Goal: Find specific page/section: Find specific page/section

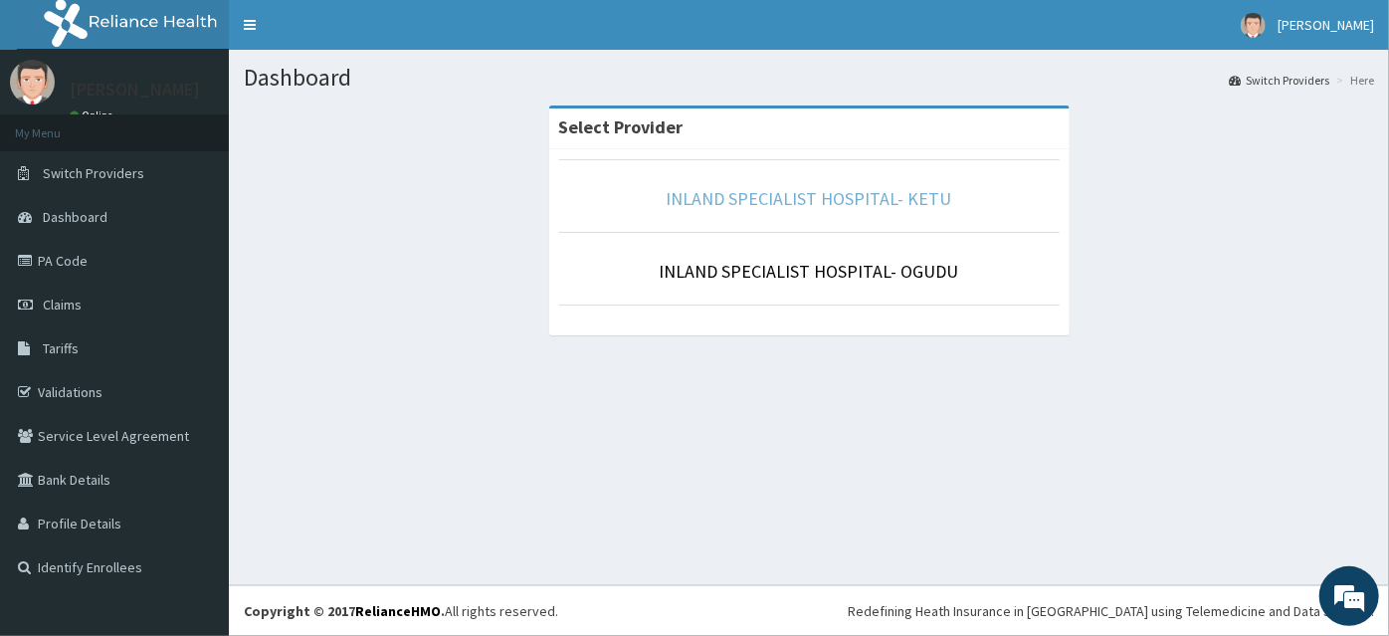
click at [911, 201] on link "INLAND SPECIALIST HOSPITAL- KETU" at bounding box center [810, 198] width 286 height 23
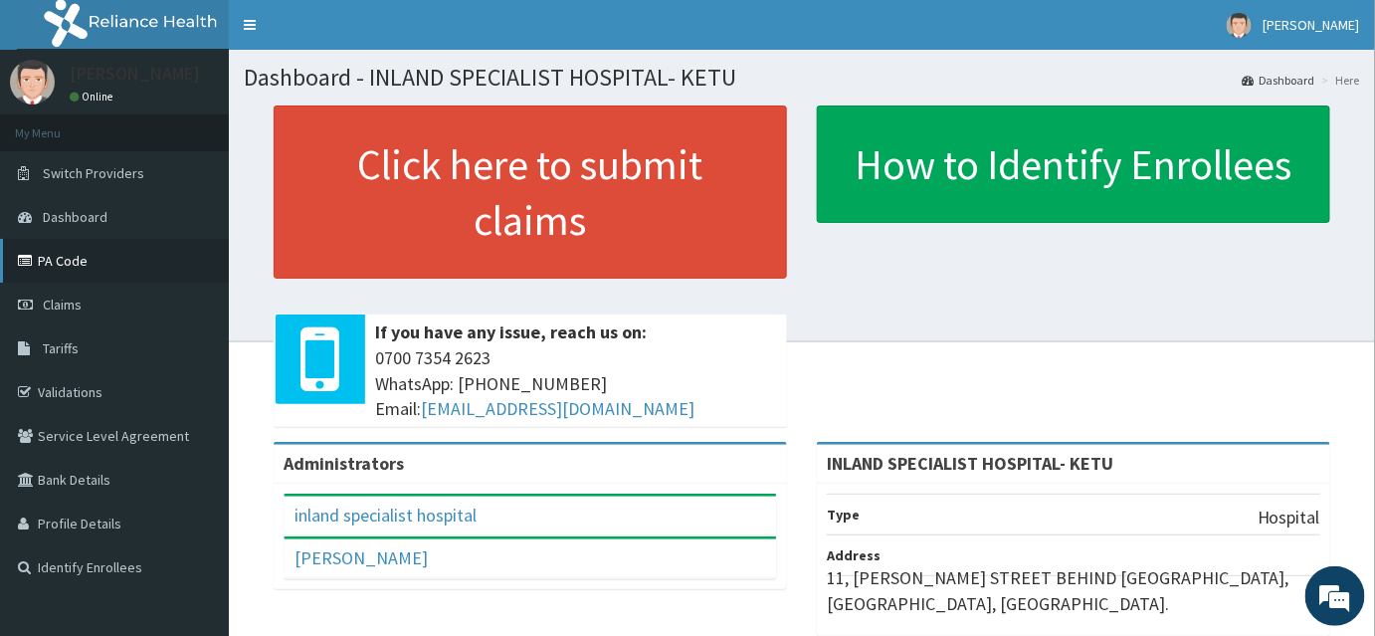
click at [90, 251] on link "PA Code" at bounding box center [114, 261] width 229 height 44
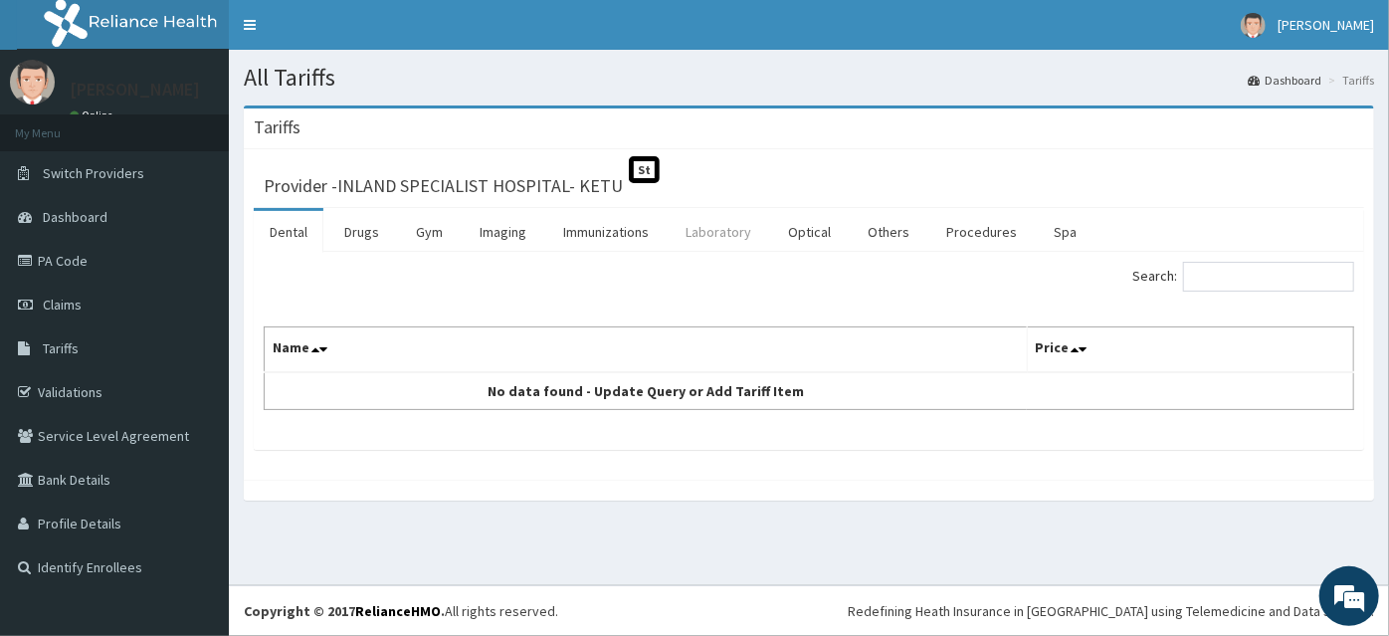
click at [758, 227] on link "Laboratory" at bounding box center [718, 232] width 97 height 42
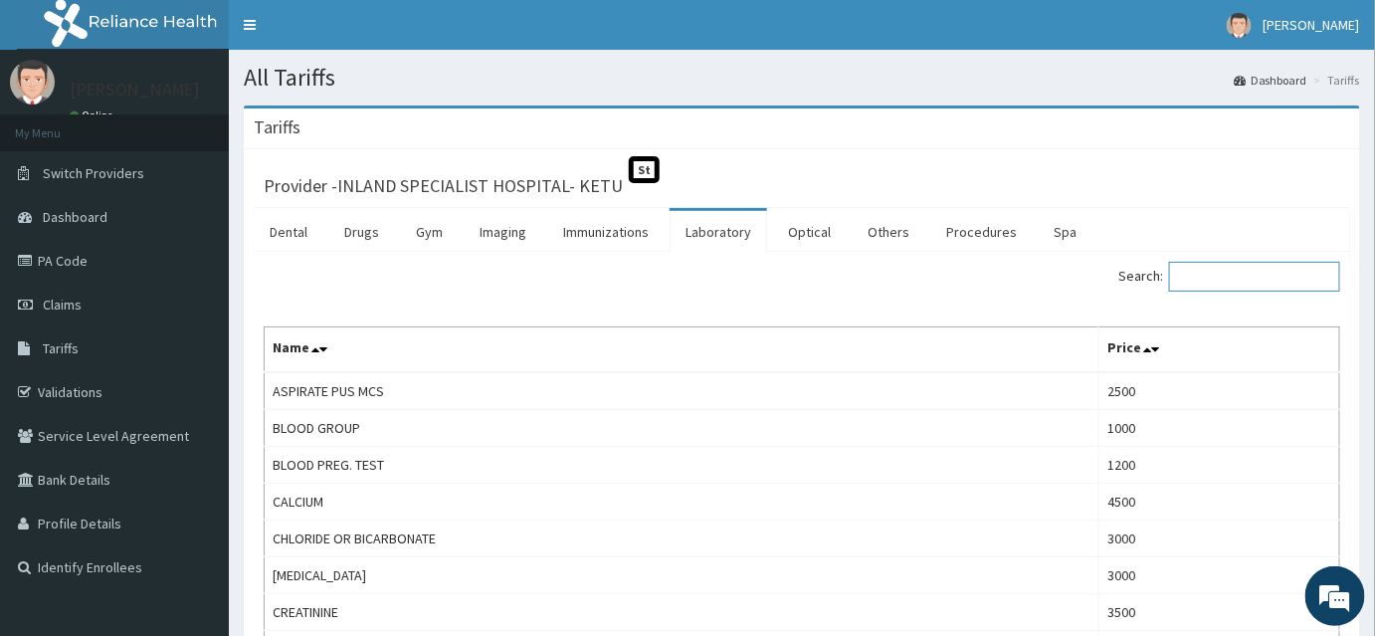
click at [1200, 267] on input "Search:" at bounding box center [1254, 277] width 171 height 30
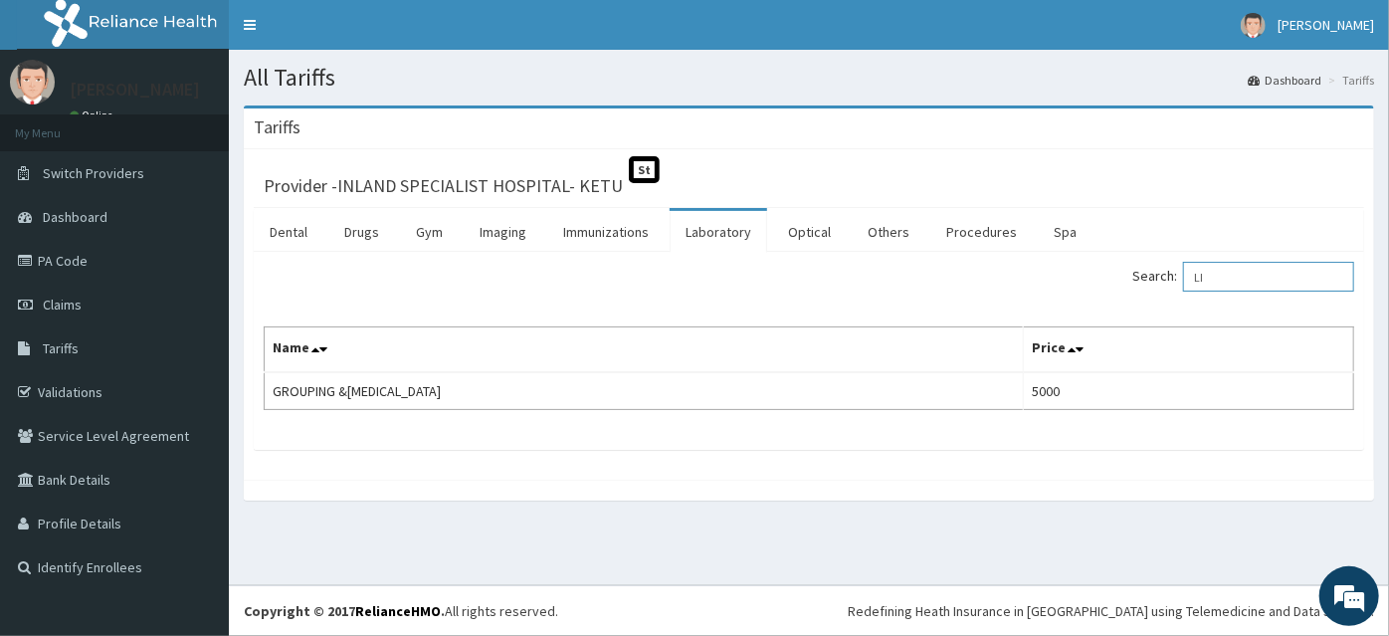
type input "L"
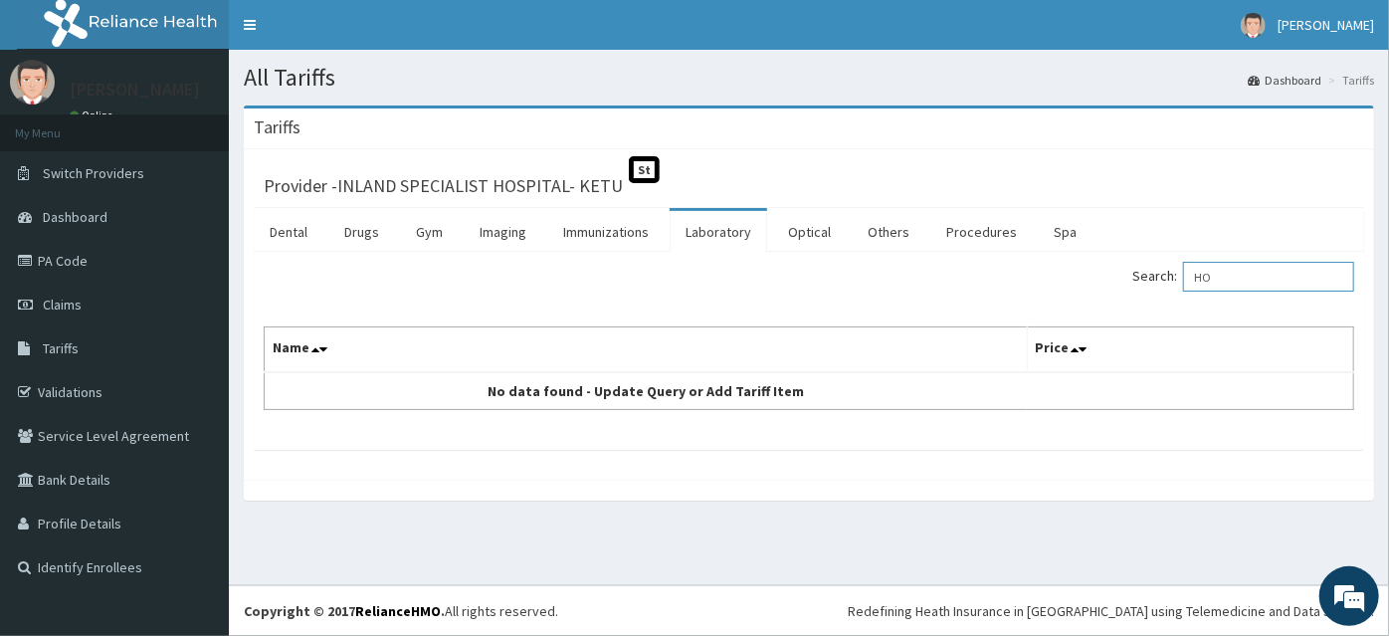
type input "H"
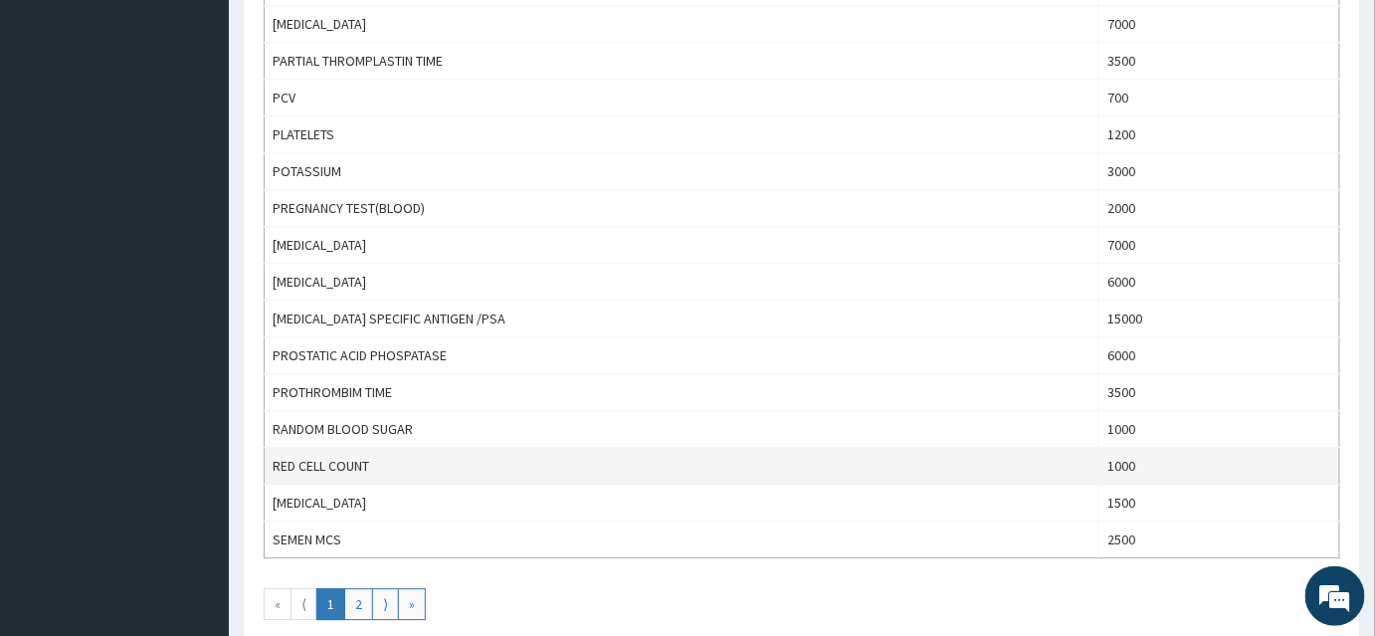
scroll to position [1783, 0]
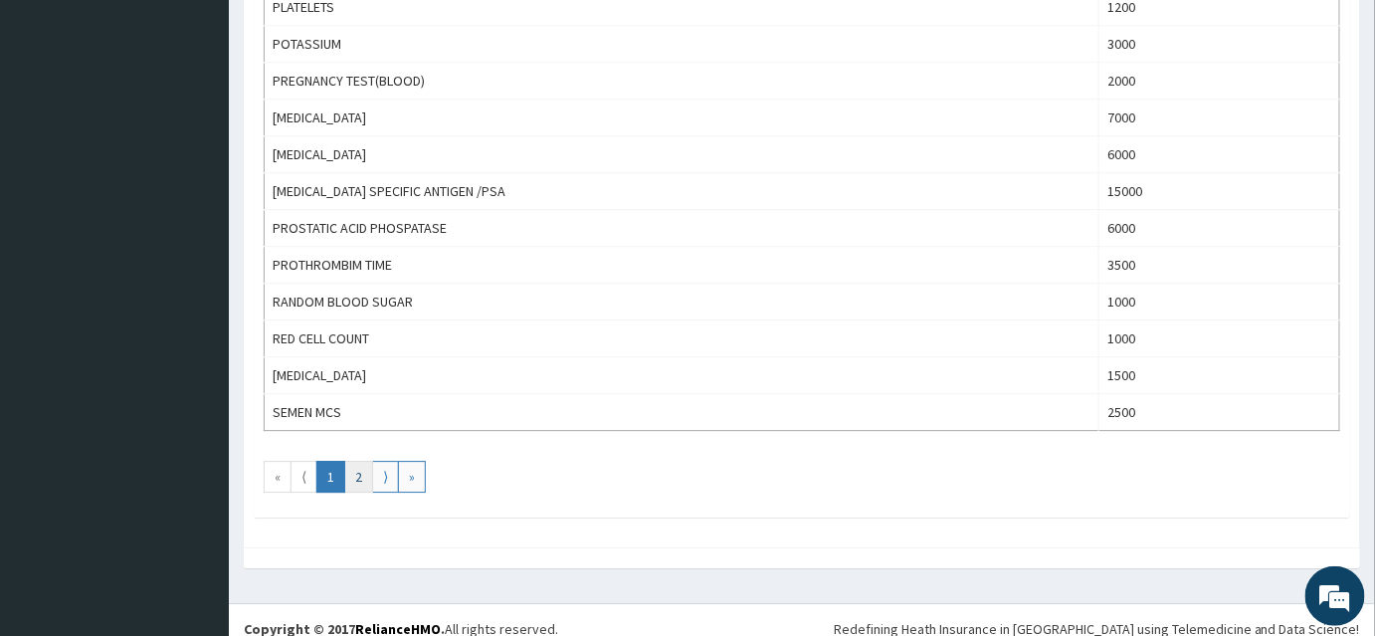
click at [352, 461] on link "2" at bounding box center [358, 477] width 29 height 32
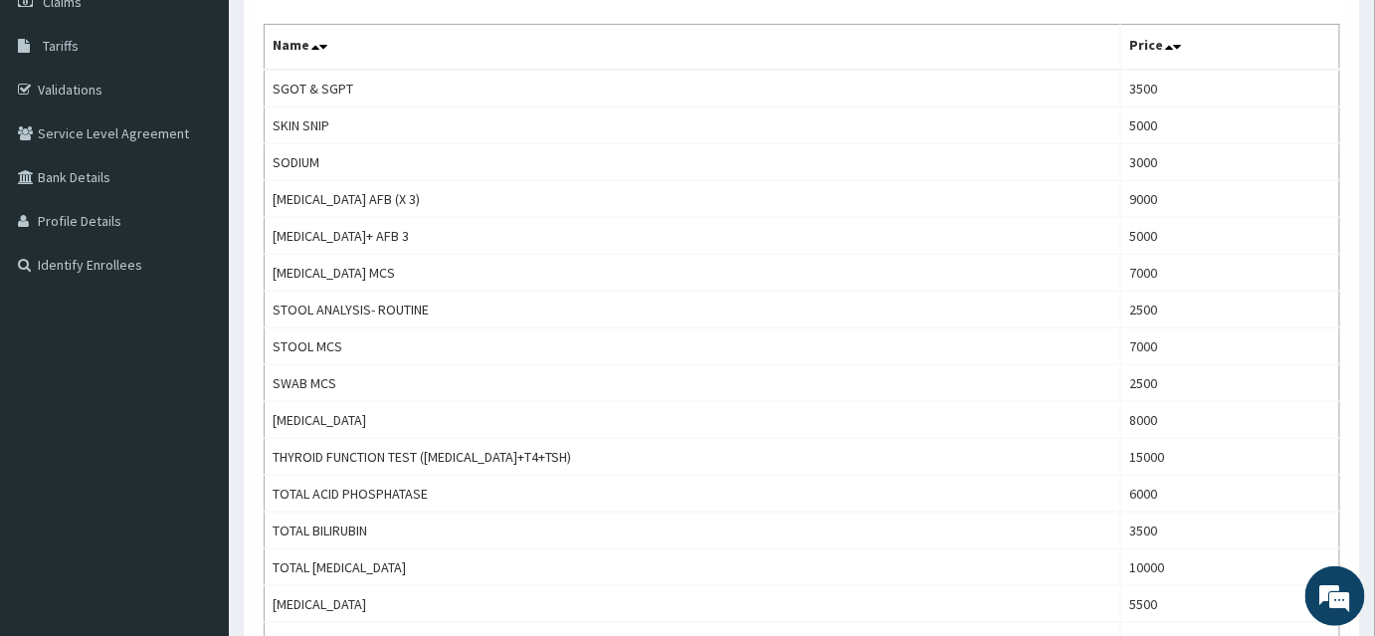
scroll to position [180, 0]
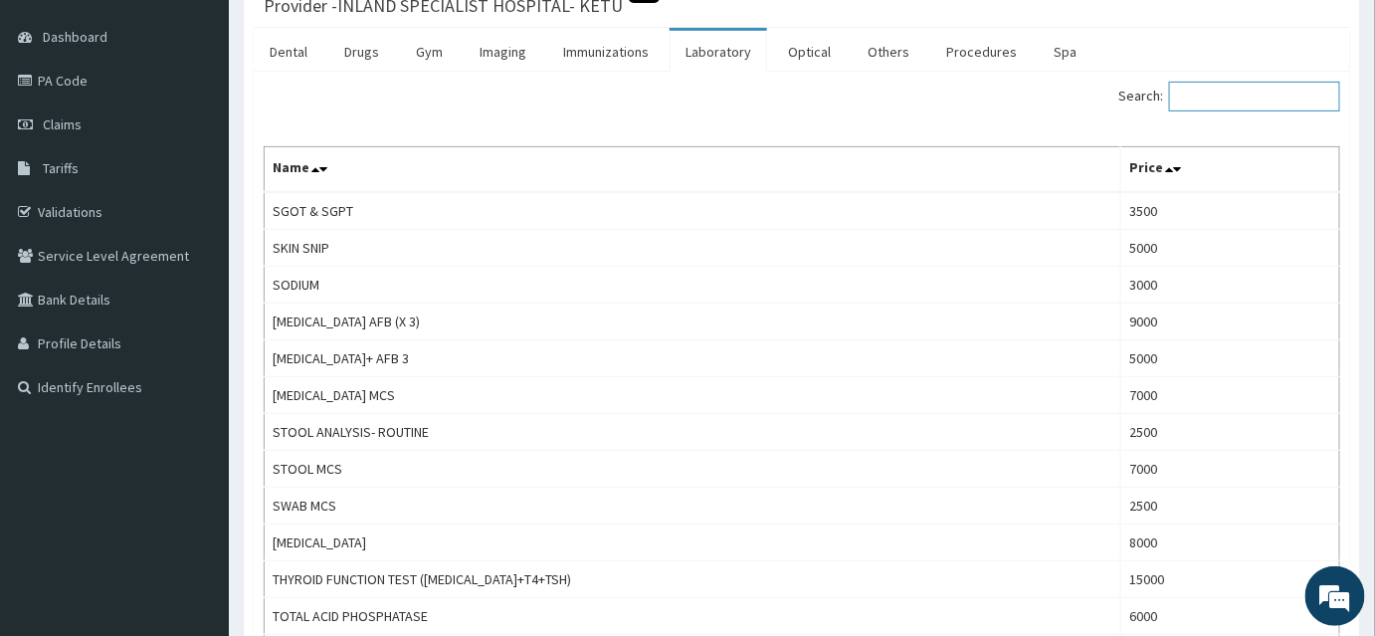
click at [1202, 87] on input "Search:" at bounding box center [1254, 97] width 171 height 30
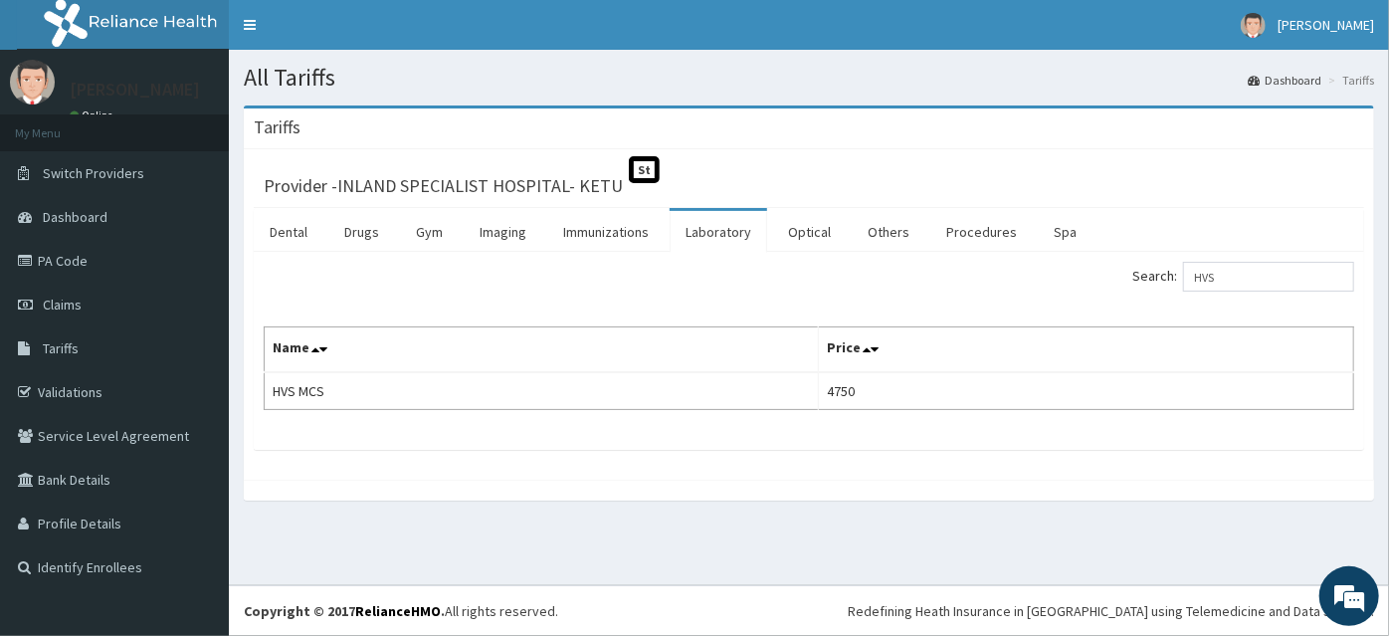
click at [1132, 277] on div "Search: HVS" at bounding box center [1089, 279] width 530 height 35
drag, startPoint x: 1211, startPoint y: 270, endPoint x: 1194, endPoint y: 270, distance: 16.9
click at [1194, 270] on label "Search: HVS" at bounding box center [1243, 277] width 222 height 30
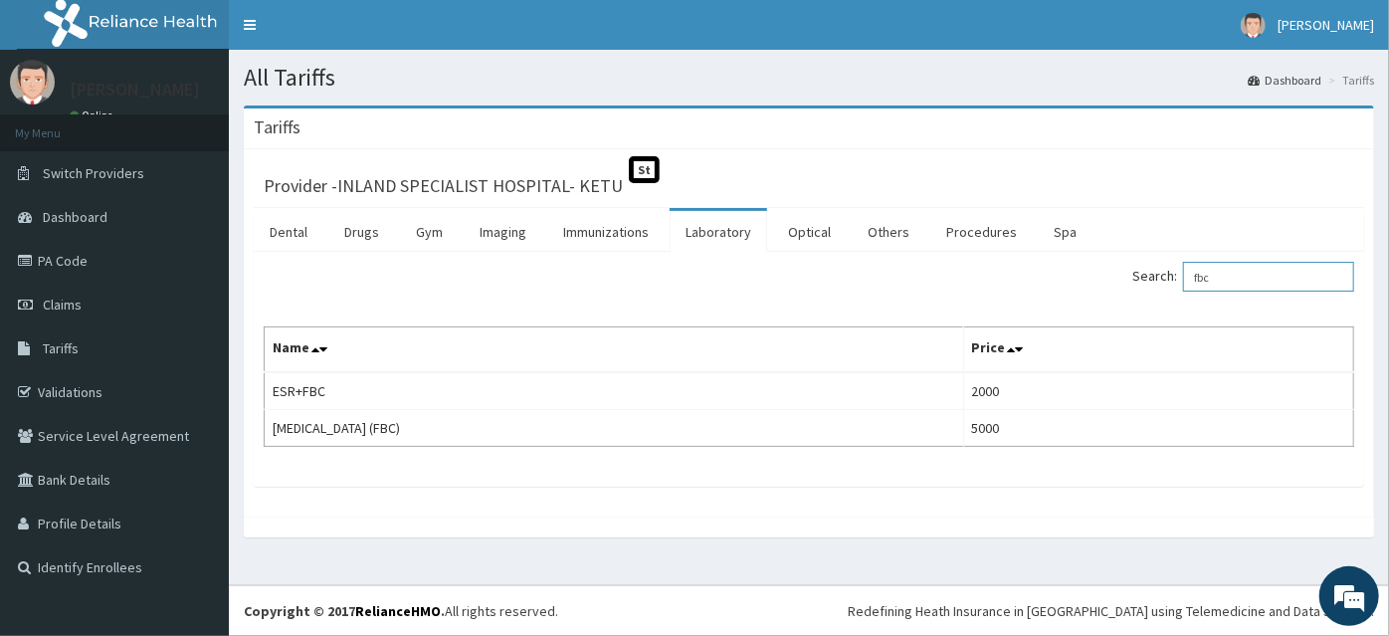
drag, startPoint x: 1262, startPoint y: 282, endPoint x: 1186, endPoint y: 277, distance: 76.8
click at [1186, 277] on label "Search: fbc" at bounding box center [1243, 277] width 222 height 30
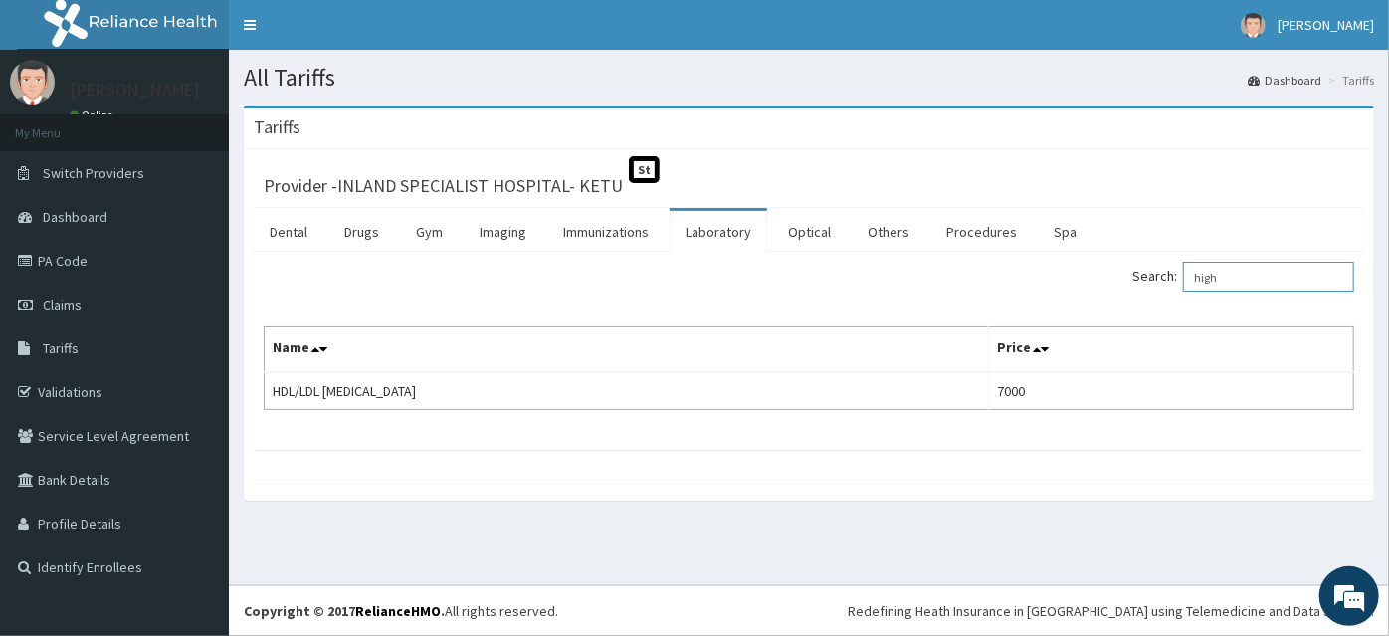
click at [1242, 270] on input "high" at bounding box center [1268, 277] width 171 height 30
click at [1158, 270] on label "Search: high" at bounding box center [1243, 277] width 222 height 30
click at [1183, 270] on input "high" at bounding box center [1268, 277] width 171 height 30
click at [1158, 270] on label "Search: high" at bounding box center [1243, 277] width 222 height 30
click at [1183, 270] on input "high" at bounding box center [1268, 277] width 171 height 30
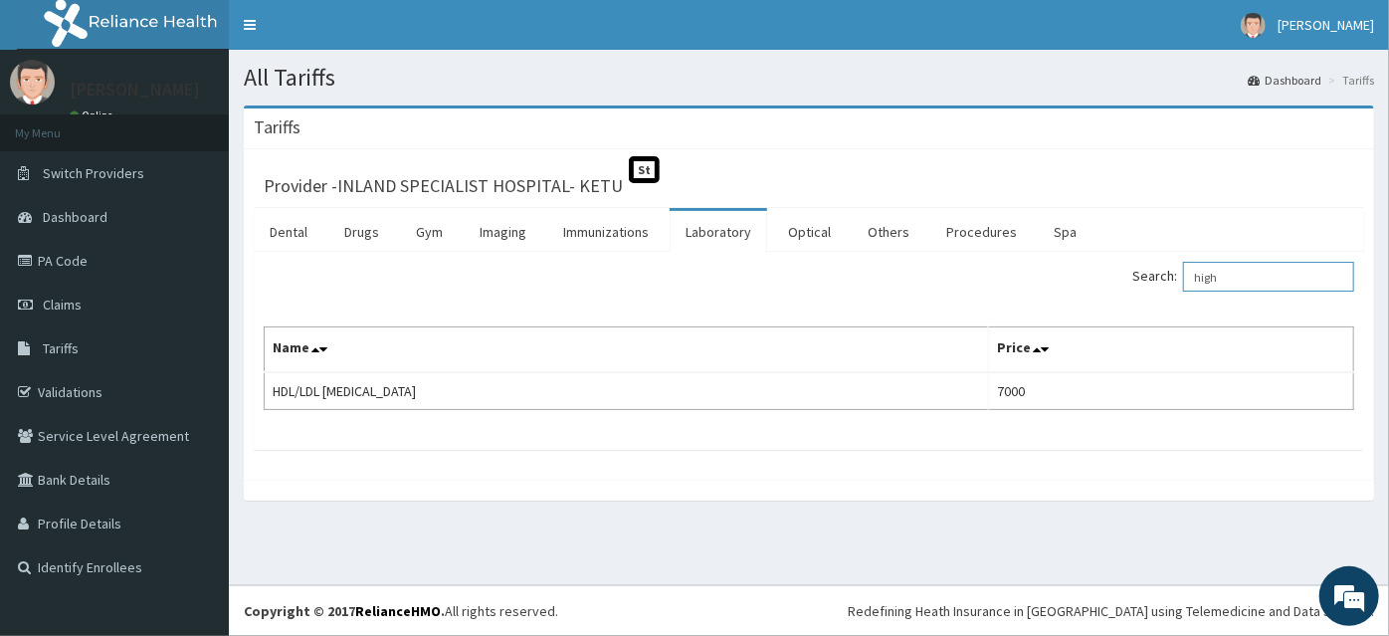
drag, startPoint x: 1288, startPoint y: 282, endPoint x: 1211, endPoint y: 278, distance: 77.7
click at [1211, 278] on input "high" at bounding box center [1268, 277] width 171 height 30
type input "h"
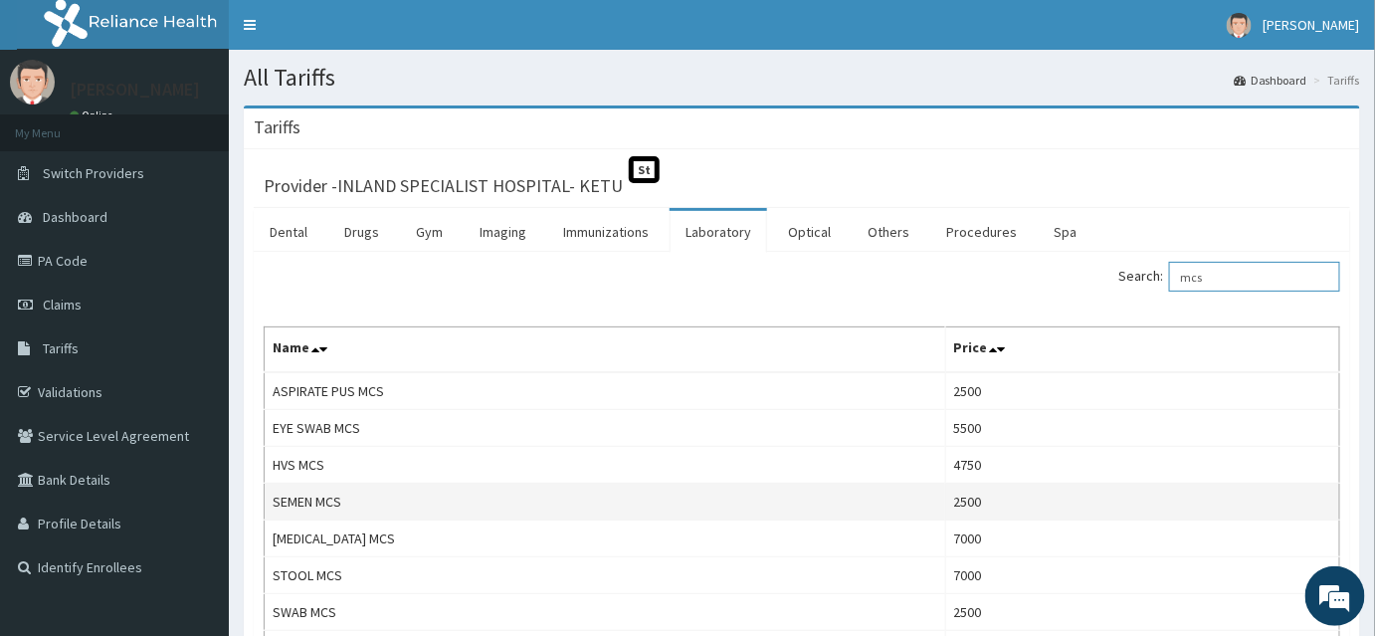
scroll to position [90, 0]
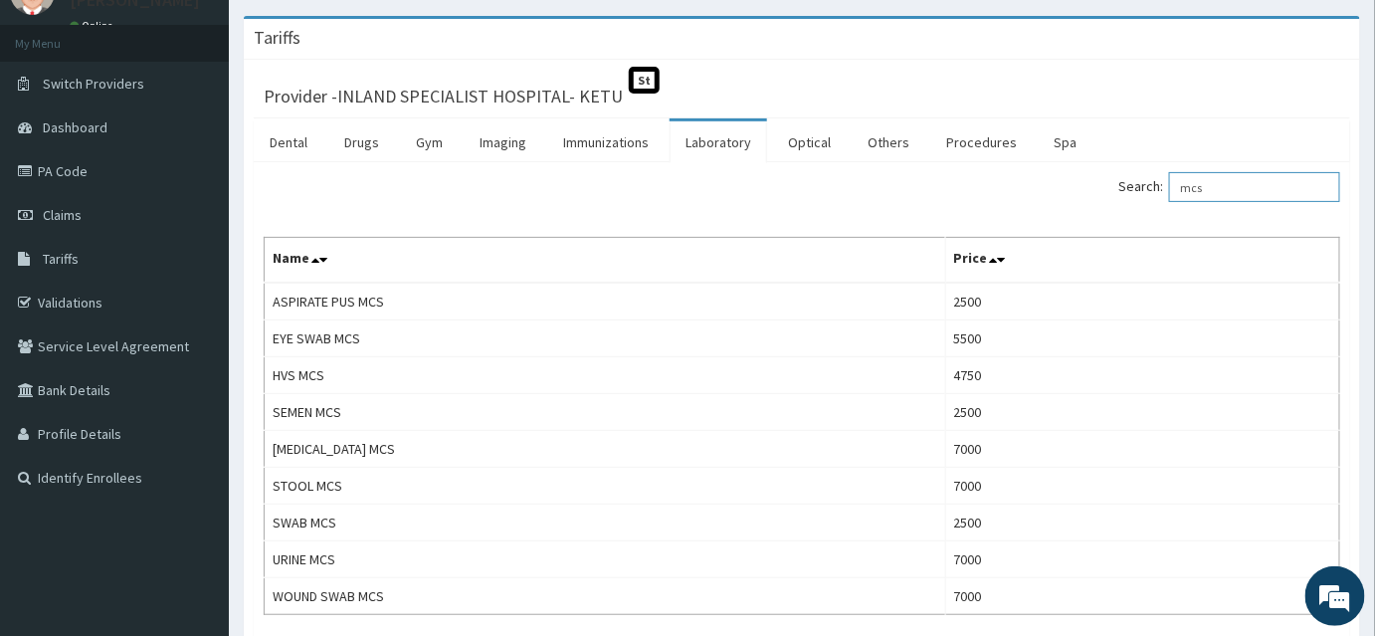
type input "mcs"
drag, startPoint x: 1254, startPoint y: 188, endPoint x: 1133, endPoint y: 188, distance: 121.4
click at [1133, 188] on div "Search: mcs" at bounding box center [1078, 189] width 523 height 35
click at [351, 143] on link "Drugs" at bounding box center [361, 142] width 67 height 42
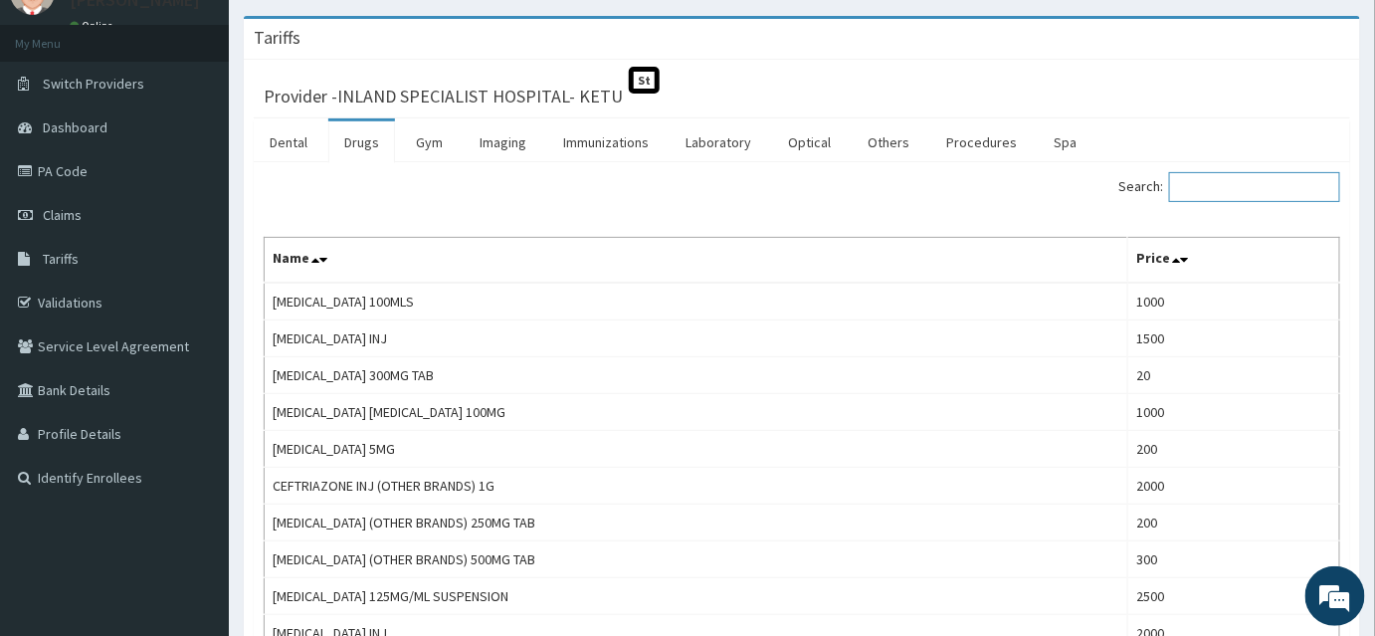
click at [1251, 198] on input "Search:" at bounding box center [1254, 187] width 171 height 30
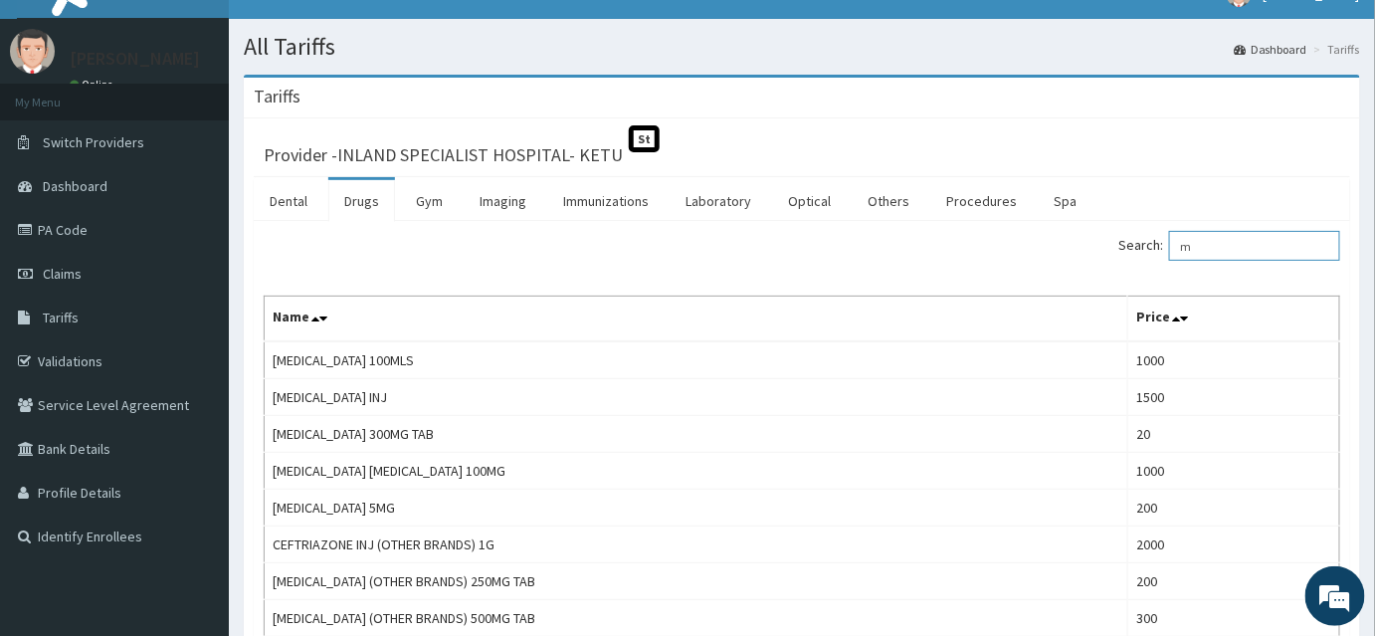
scroll to position [0, 0]
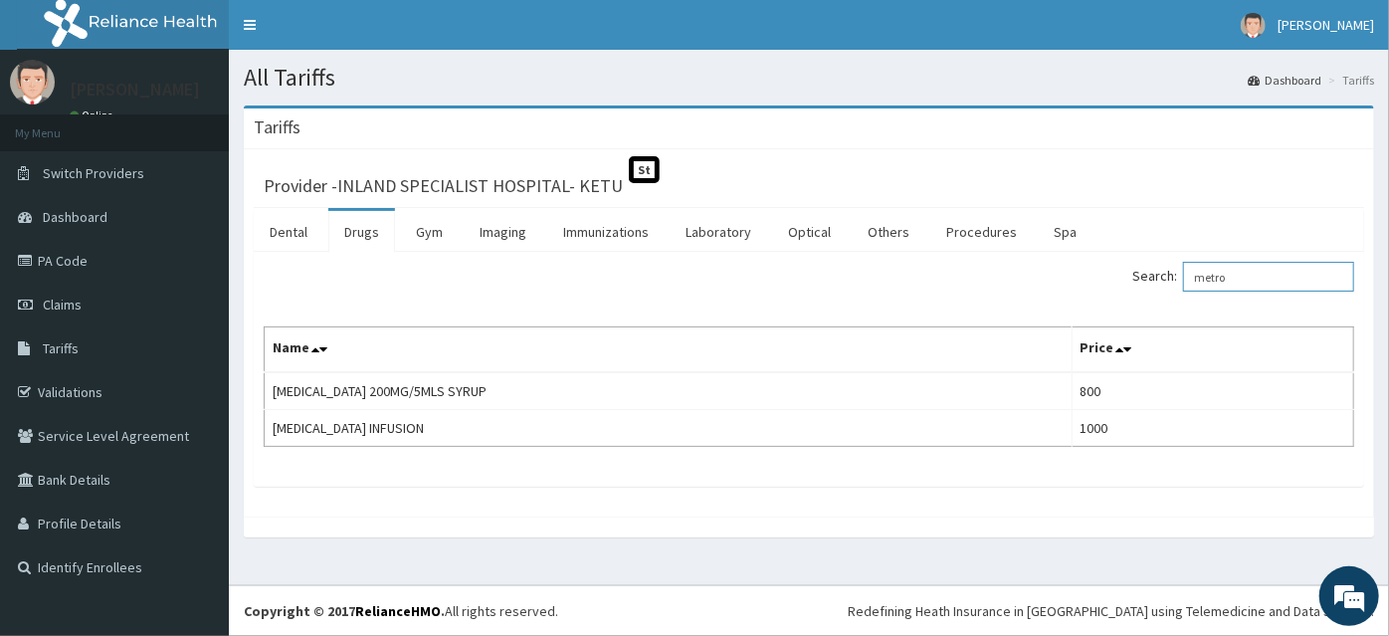
drag, startPoint x: 1246, startPoint y: 273, endPoint x: 1191, endPoint y: 276, distance: 54.8
click at [1191, 276] on label "Search: metro" at bounding box center [1243, 277] width 222 height 30
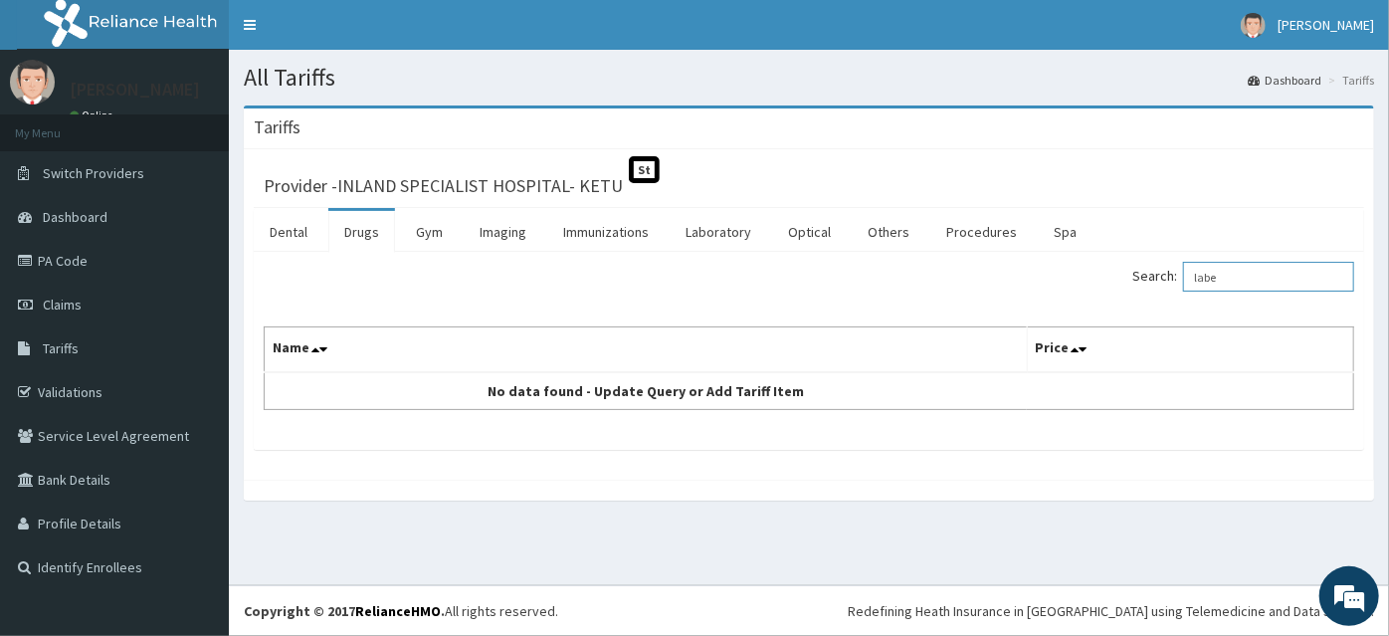
type input "labe"
click at [432, 220] on link "Gym" at bounding box center [429, 232] width 59 height 42
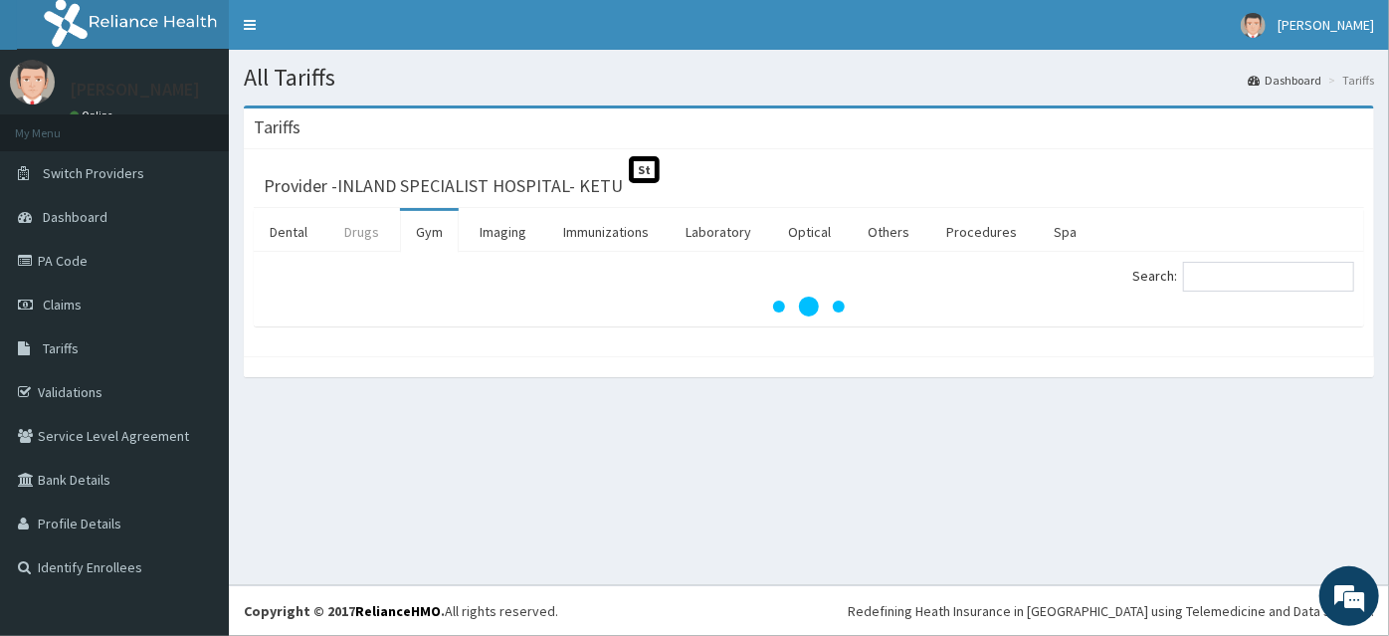
click at [352, 222] on link "Drugs" at bounding box center [361, 232] width 67 height 42
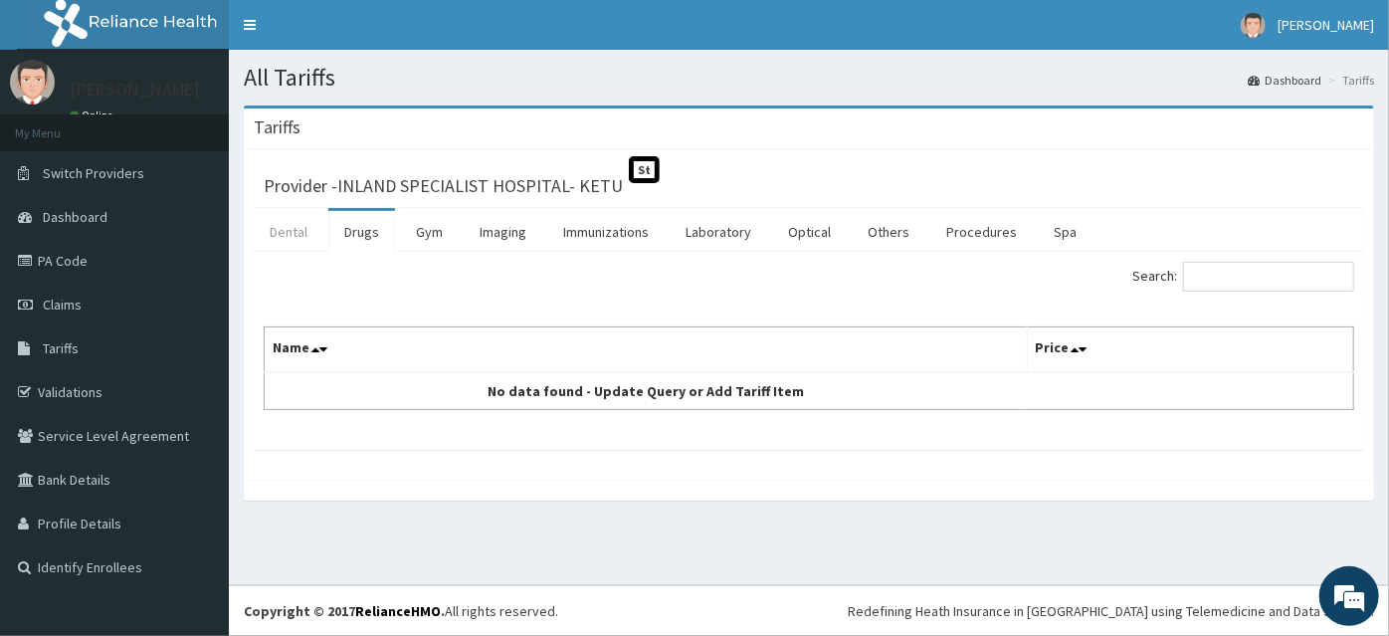
click at [281, 220] on link "Dental" at bounding box center [289, 232] width 70 height 42
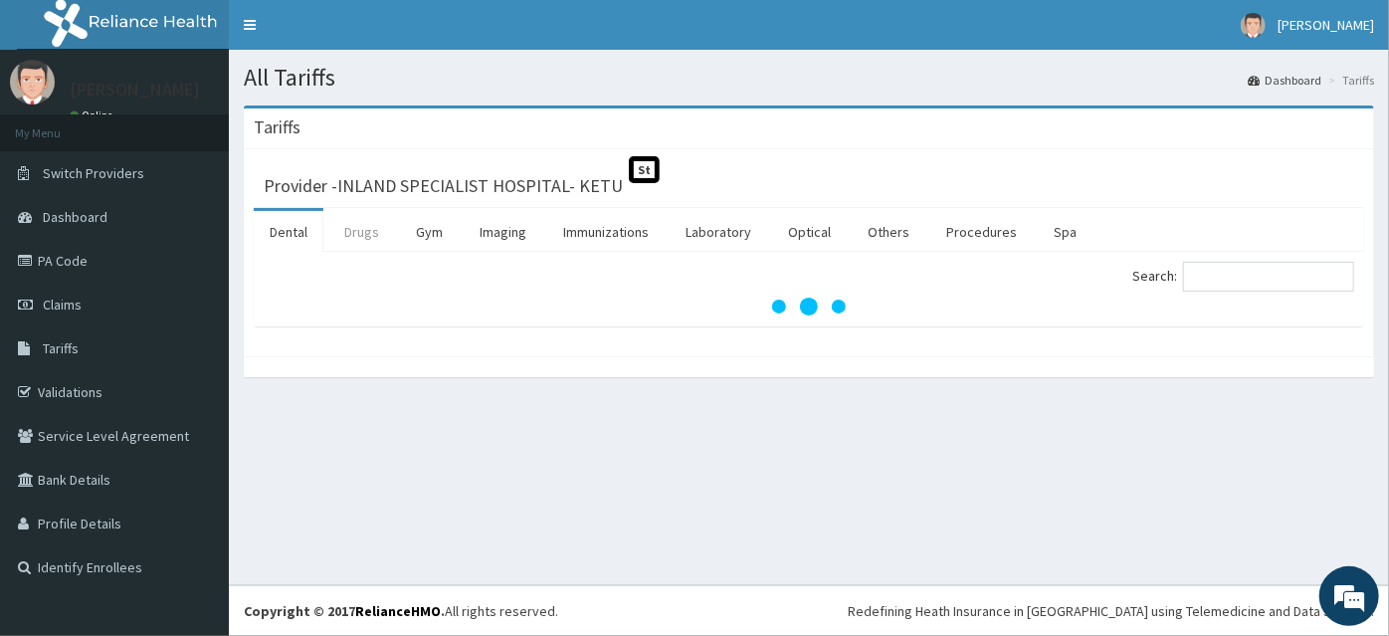
click at [337, 221] on link "Drugs" at bounding box center [361, 232] width 67 height 42
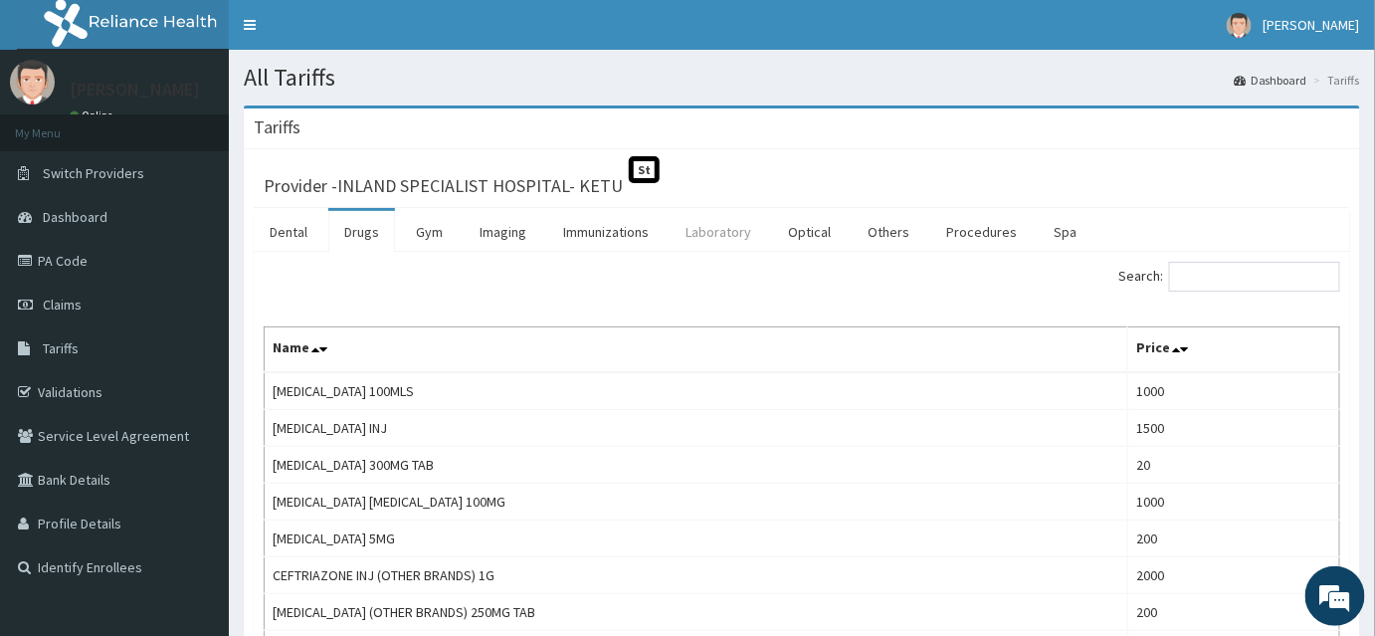
click at [695, 235] on link "Laboratory" at bounding box center [718, 232] width 97 height 42
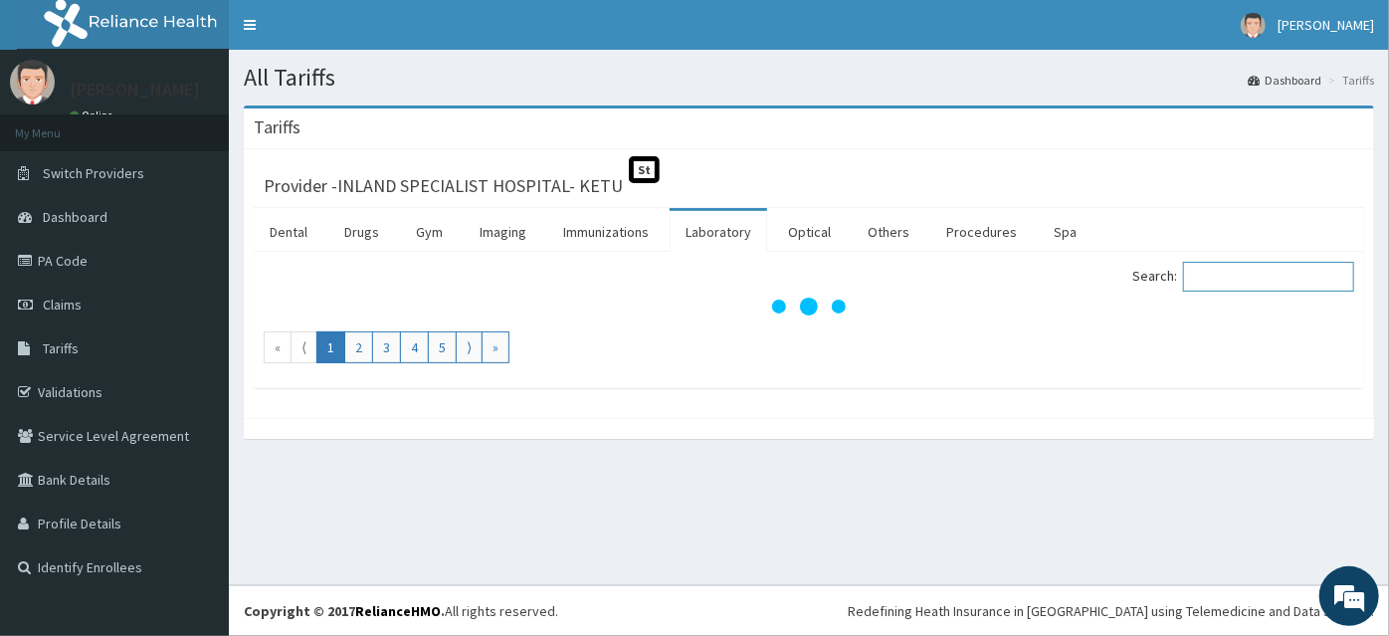
click at [1223, 273] on input "Search:" at bounding box center [1268, 277] width 171 height 30
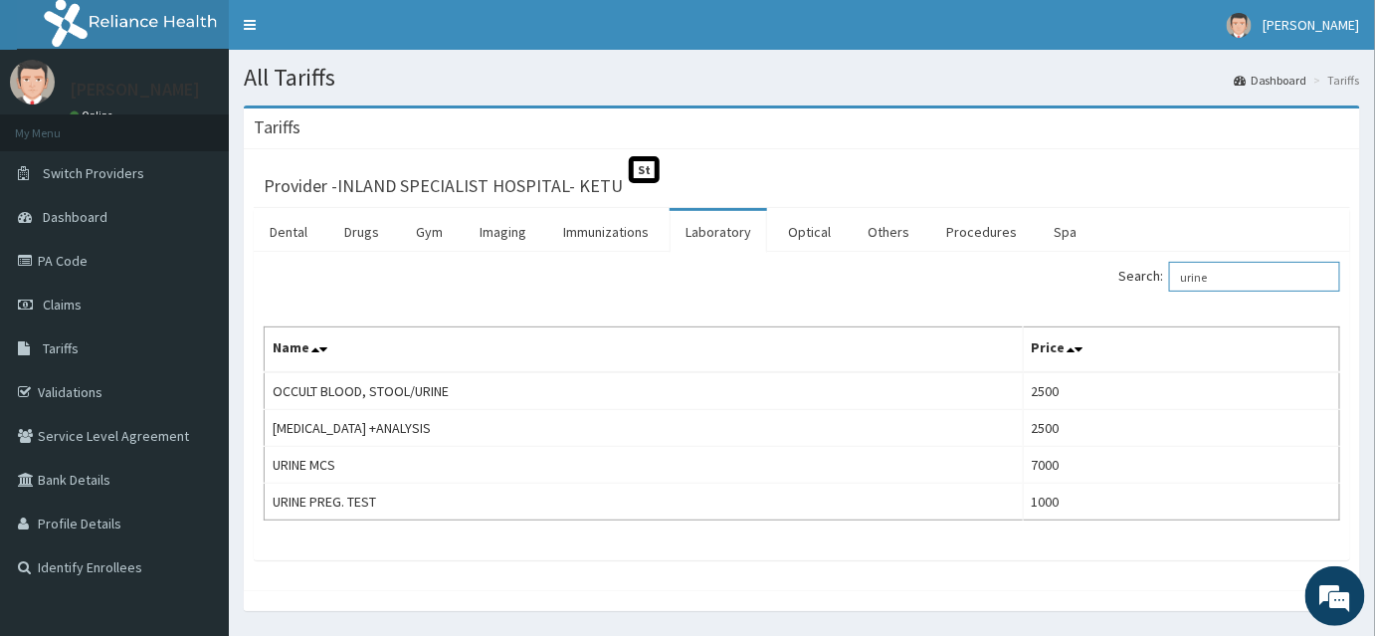
type input "urine"
click at [127, 266] on link "PA Code" at bounding box center [114, 261] width 229 height 44
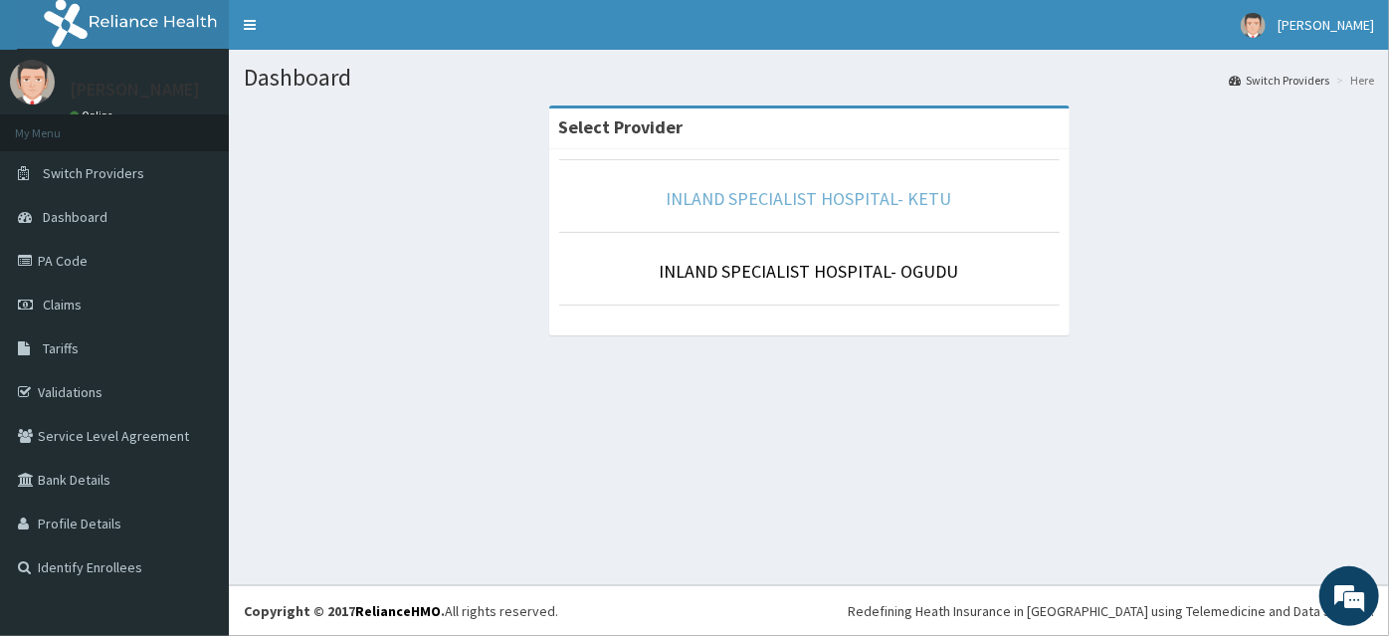
click at [760, 198] on link "INLAND SPECIALIST HOSPITAL- KETU" at bounding box center [810, 198] width 286 height 23
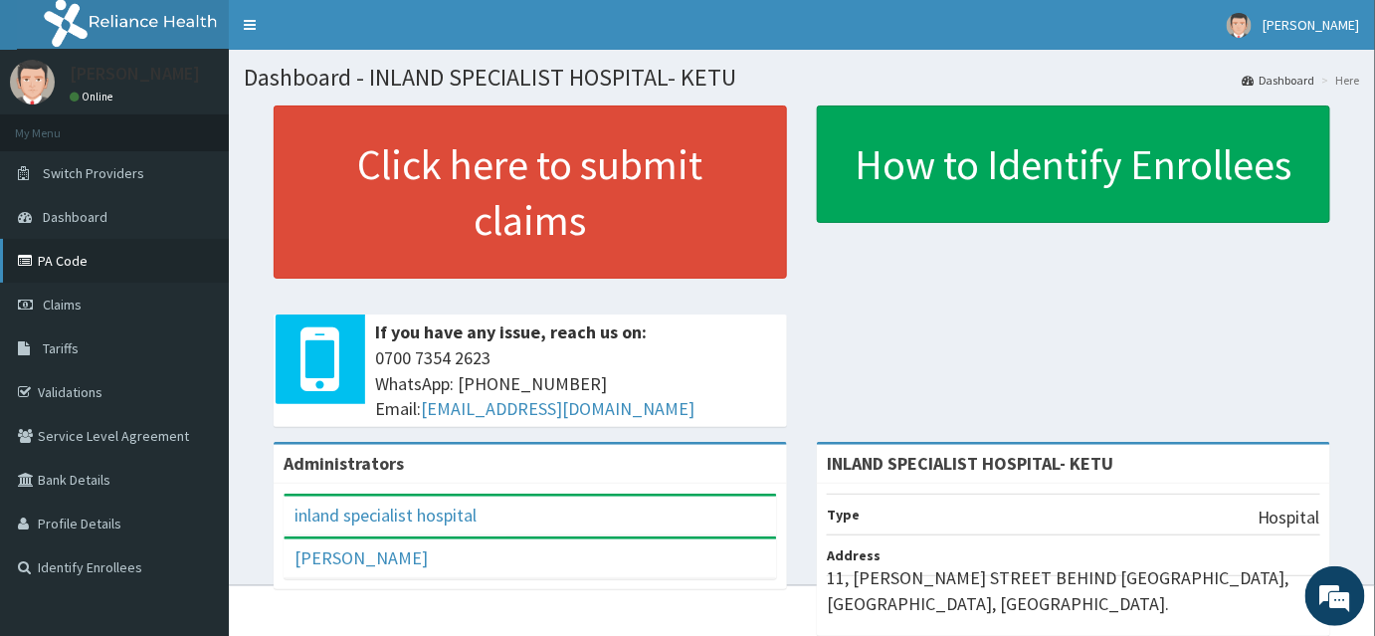
click at [103, 245] on link "PA Code" at bounding box center [114, 261] width 229 height 44
